Goal: Information Seeking & Learning: Learn about a topic

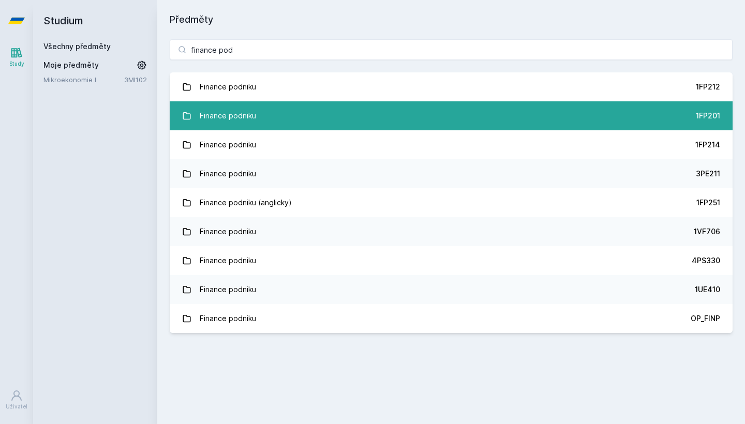
type input "finance pod"
click at [295, 109] on link "Finance podniku 1FP201" at bounding box center [451, 115] width 563 height 29
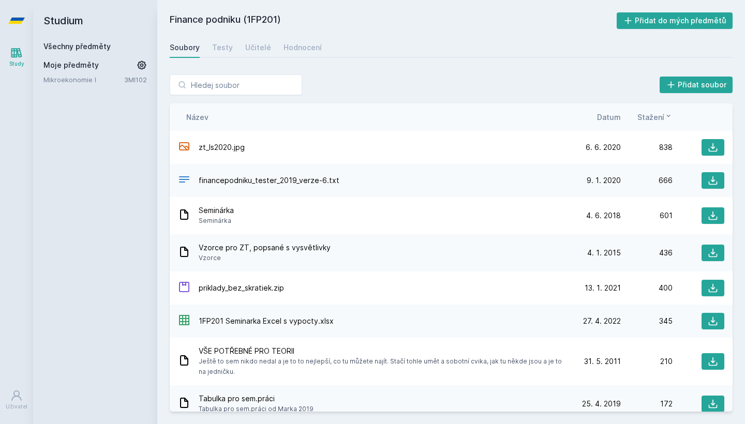
click at [440, 80] on div "Přidat soubor" at bounding box center [451, 84] width 563 height 21
click at [297, 42] on div "Hodnocení" at bounding box center [302, 47] width 38 height 10
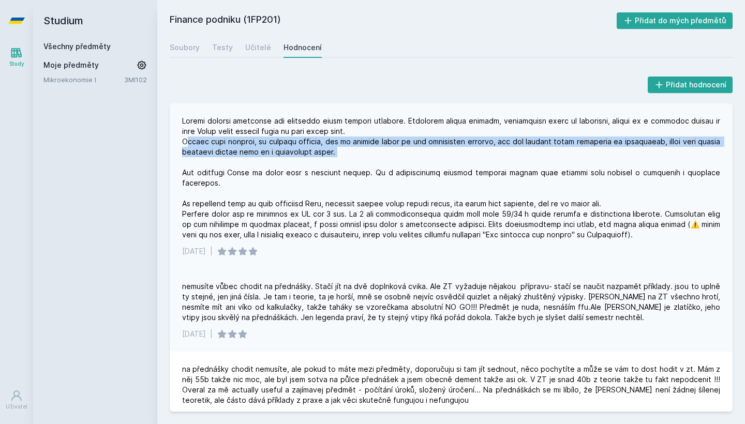
drag, startPoint x: 186, startPoint y: 141, endPoint x: 459, endPoint y: 158, distance: 274.1
click at [459, 158] on div at bounding box center [451, 178] width 538 height 124
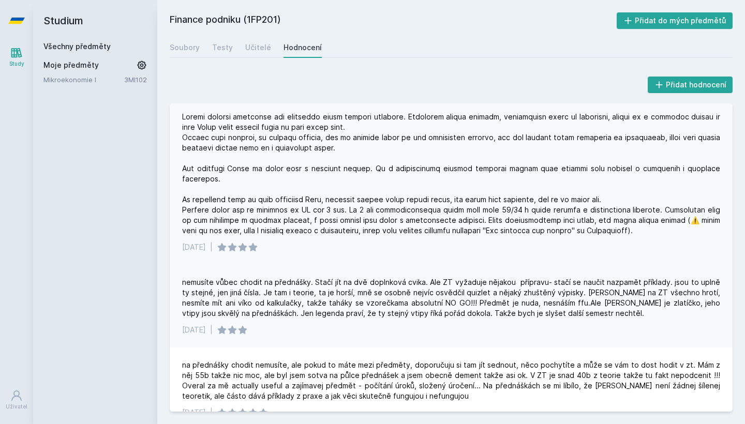
scroll to position [1, 0]
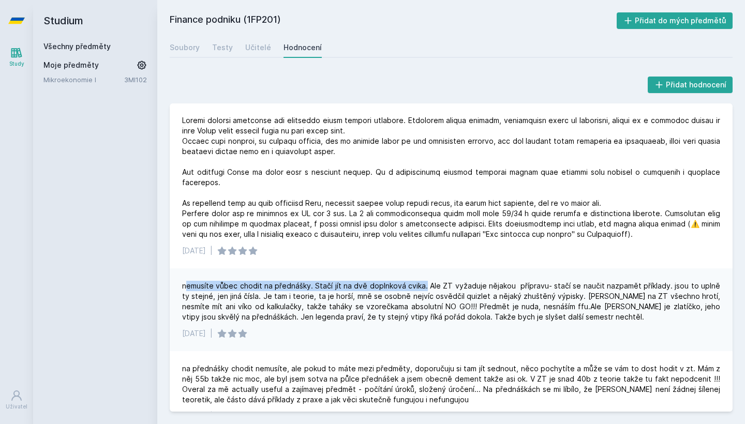
drag, startPoint x: 185, startPoint y: 286, endPoint x: 423, endPoint y: 289, distance: 238.5
click at [423, 289] on div "nemusíte vůbec chodit na přednášky. Stačí jít na dvě doplnková cvika. Ale ZT vy…" at bounding box center [451, 301] width 538 height 41
click at [425, 270] on div "nemusíte vůbec chodit na přednášky. Stačí jít na dvě doplnková cvika. Ale ZT vy…" at bounding box center [451, 309] width 563 height 83
drag, startPoint x: 365, startPoint y: 287, endPoint x: 419, endPoint y: 286, distance: 53.8
click at [419, 286] on div "nemusíte vůbec chodit na přednášky. Stačí jít na dvě doplnková cvika. Ale ZT vy…" at bounding box center [451, 301] width 538 height 41
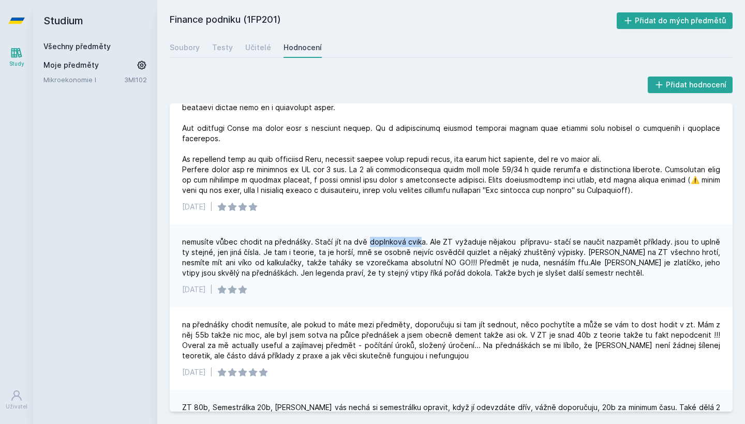
scroll to position [45, 0]
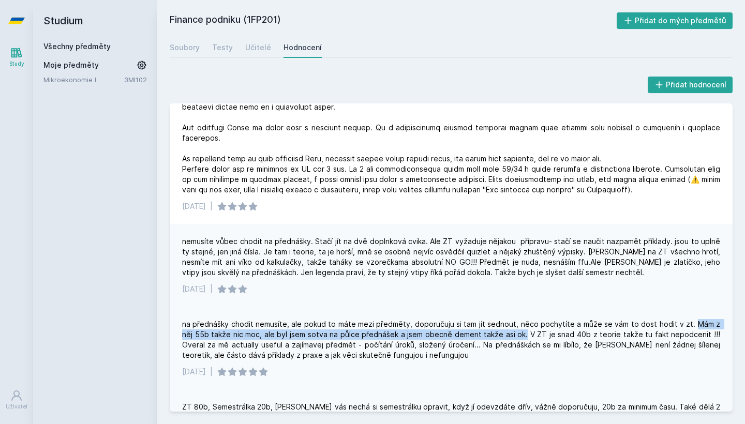
drag, startPoint x: 685, startPoint y: 322, endPoint x: 503, endPoint y: 336, distance: 182.1
click at [503, 336] on div "na přednášky chodit nemusíte, ale pokud to máte mezi předměty, doporučuju si ta…" at bounding box center [451, 339] width 538 height 41
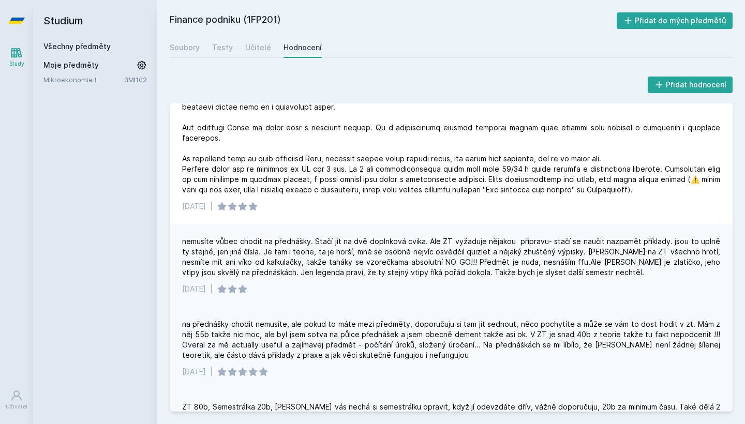
click at [520, 332] on div "na přednášky chodit nemusíte, ale pokud to máte mezi předměty, doporučuju si ta…" at bounding box center [451, 339] width 538 height 41
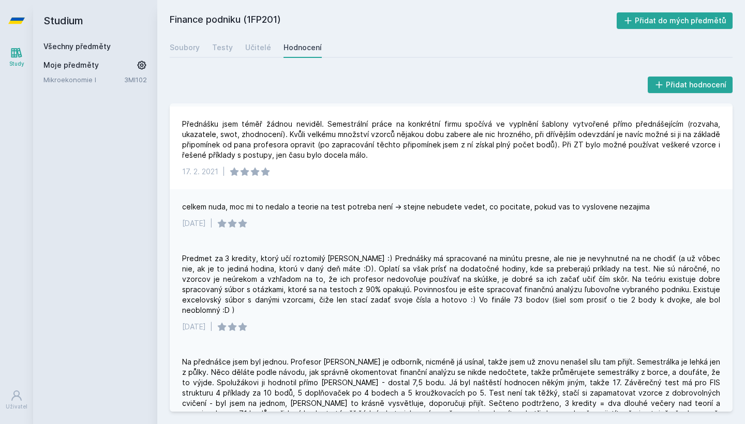
scroll to position [724, 0]
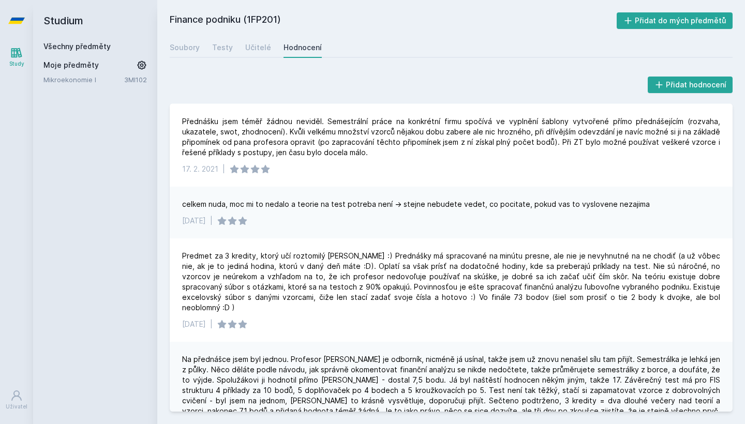
click at [530, 199] on div "celkem nuda, moc mi to nedalo a teorie na test potreba není -> stejne nebudete …" at bounding box center [416, 204] width 468 height 10
